Goal: Task Accomplishment & Management: Manage account settings

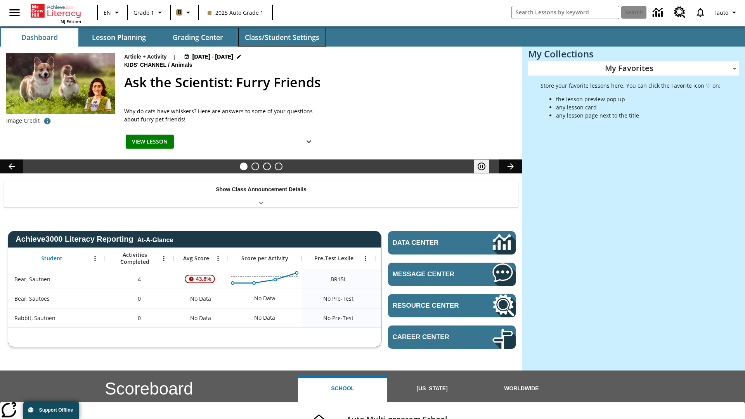
click at [282, 37] on button "Class/Student Settings" at bounding box center [282, 37] width 88 height 19
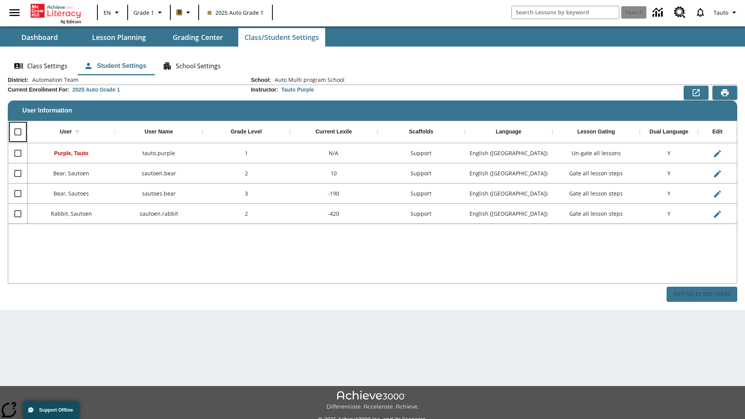
click at [17, 132] on input "Select all rows" at bounding box center [18, 132] width 16 height 16
checkbox input "true"
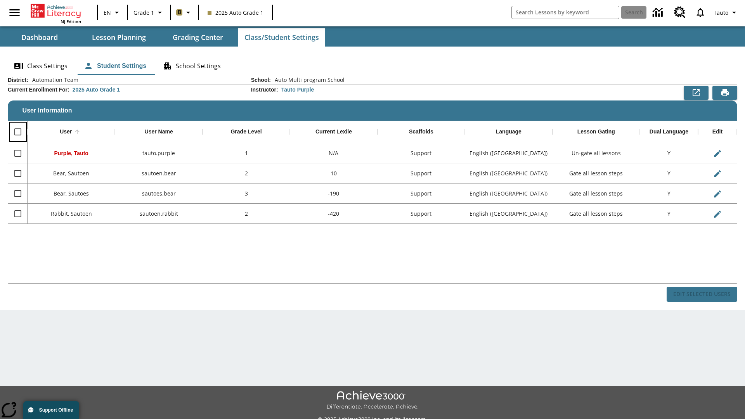
checkbox input "true"
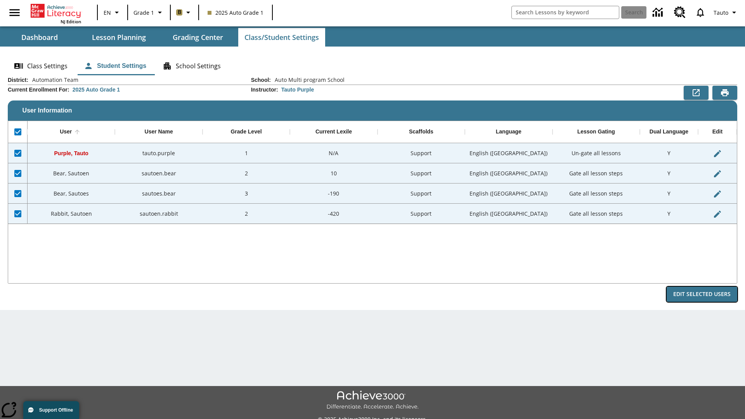
click at [701, 294] on button "Edit Selected Users" at bounding box center [701, 294] width 71 height 15
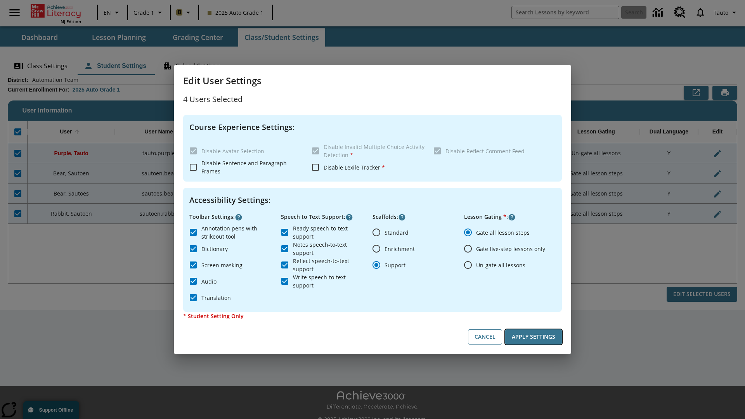
click at [533, 337] on button "Apply Settings" at bounding box center [533, 336] width 57 height 15
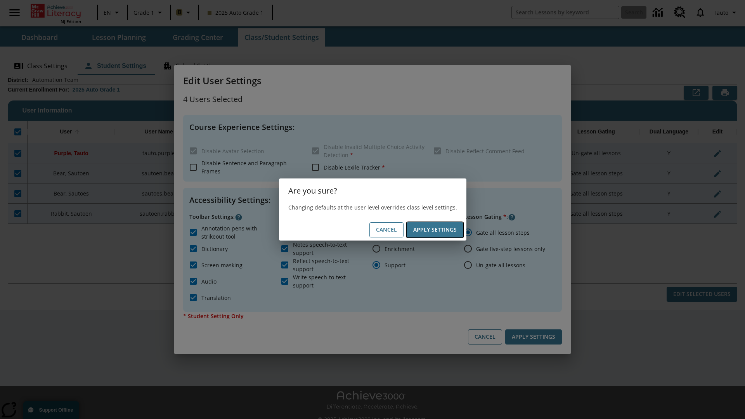
click at [434, 230] on button "Apply Settings" at bounding box center [434, 229] width 57 height 15
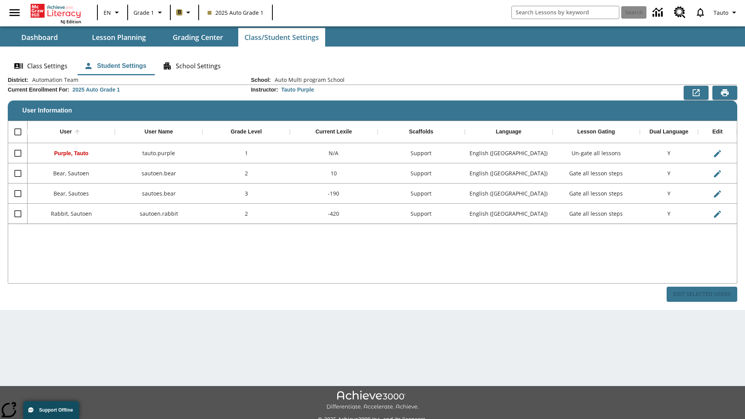
checkbox input "false"
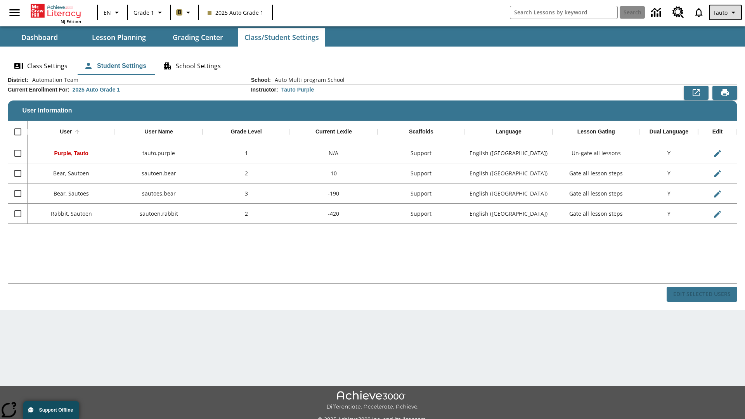
click at [726, 12] on span "Tauto" at bounding box center [719, 13] width 15 height 8
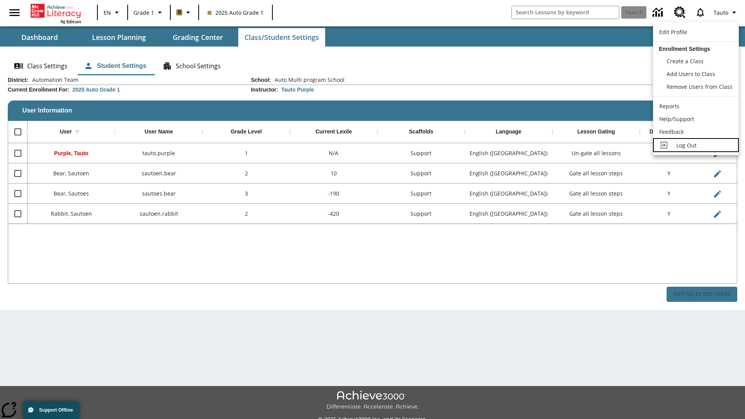
click at [695, 145] on span "Log Out" at bounding box center [686, 145] width 20 height 7
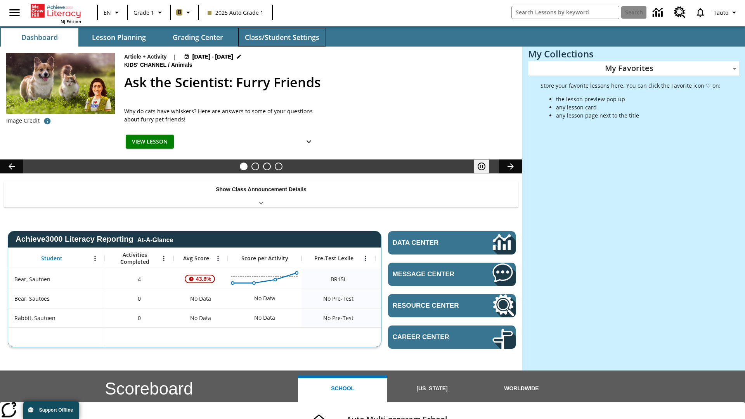
click at [282, 37] on button "Class/Student Settings" at bounding box center [282, 37] width 88 height 19
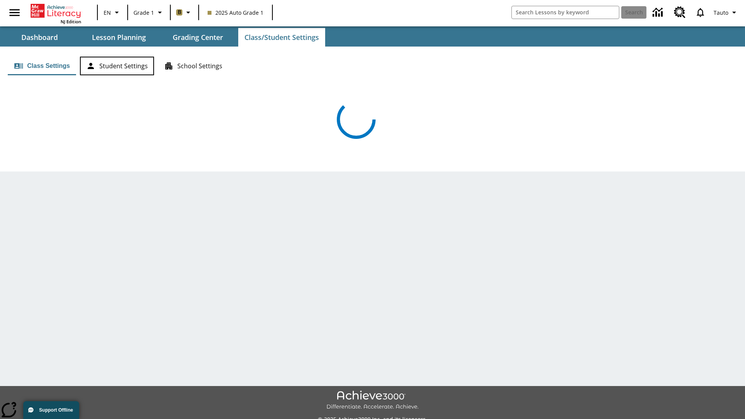
click at [117, 66] on button "Student Settings" at bounding box center [117, 66] width 74 height 19
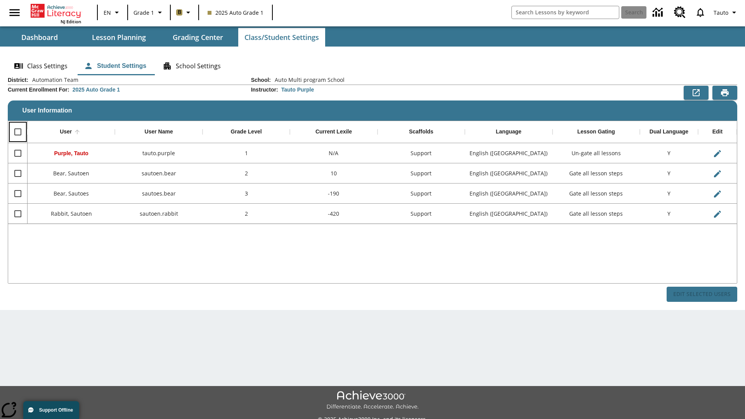
click at [17, 132] on input "Select all rows" at bounding box center [18, 132] width 16 height 16
checkbox input "true"
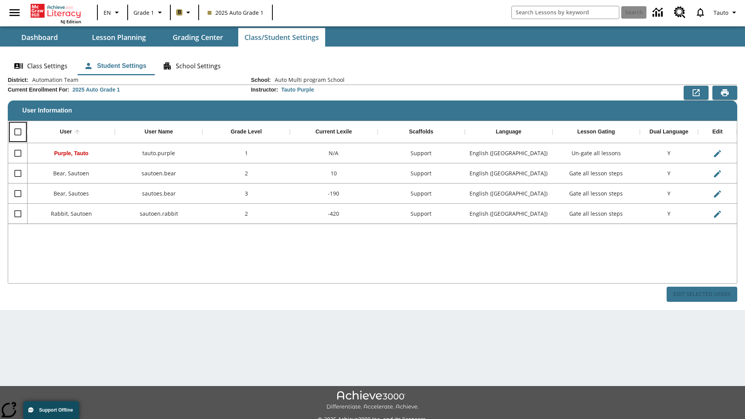
checkbox input "true"
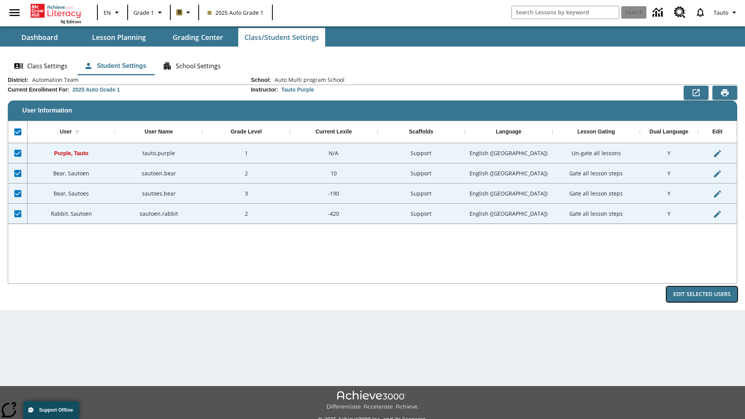
click at [701, 294] on button "Edit Selected Users" at bounding box center [701, 294] width 71 height 15
